Goal: Task Accomplishment & Management: Manage account settings

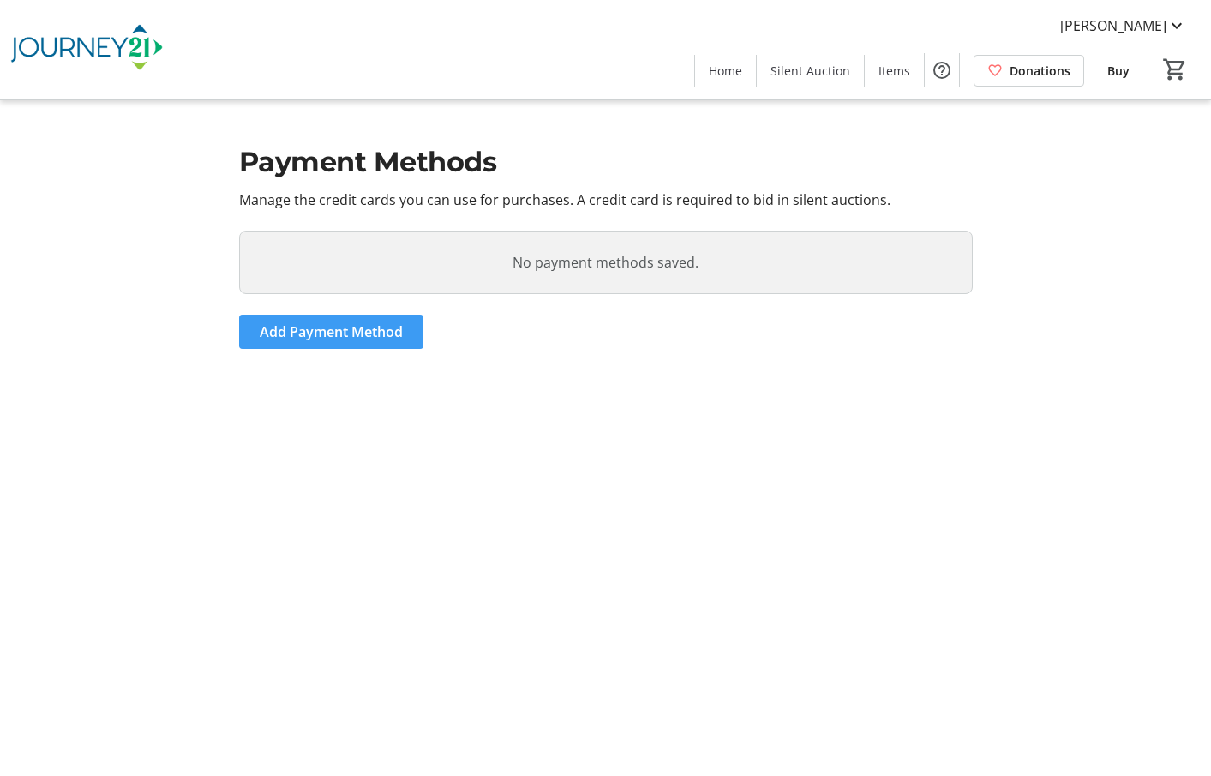
click at [335, 338] on span "Add Payment Method" at bounding box center [331, 331] width 143 height 21
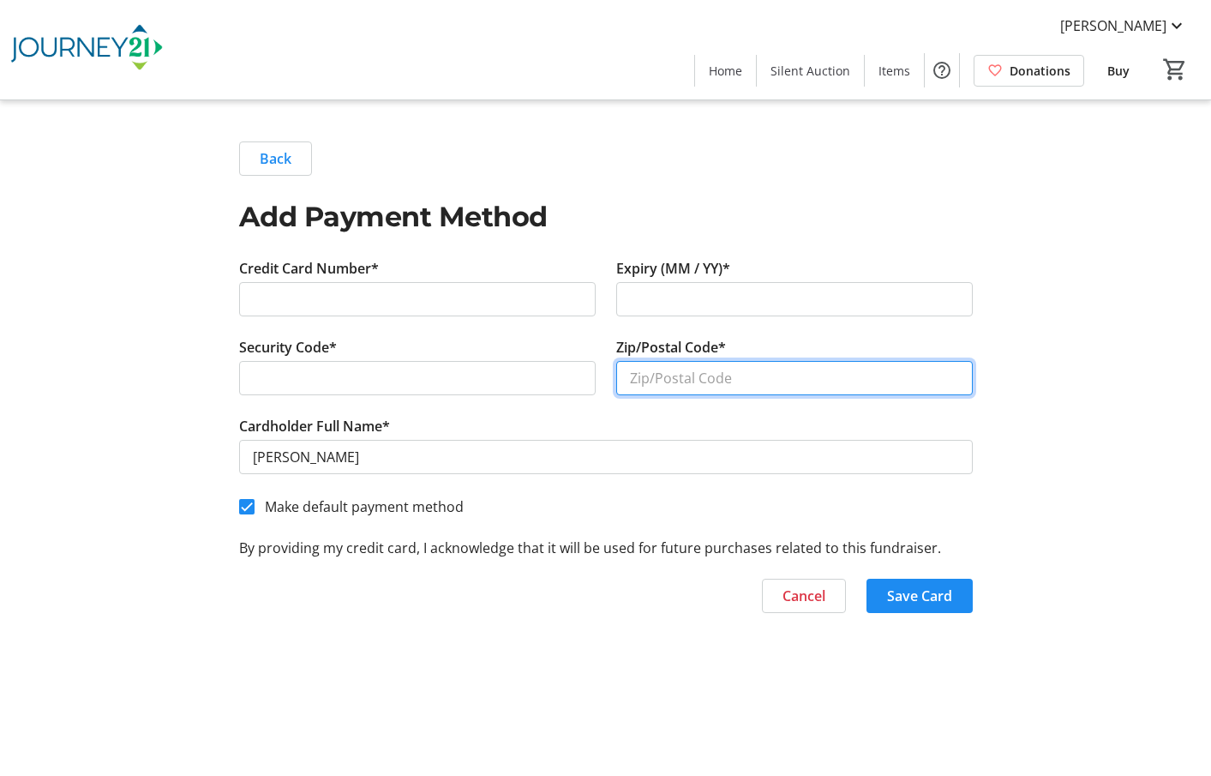
click at [666, 382] on input "Zip/Postal Code*" at bounding box center [794, 378] width 356 height 34
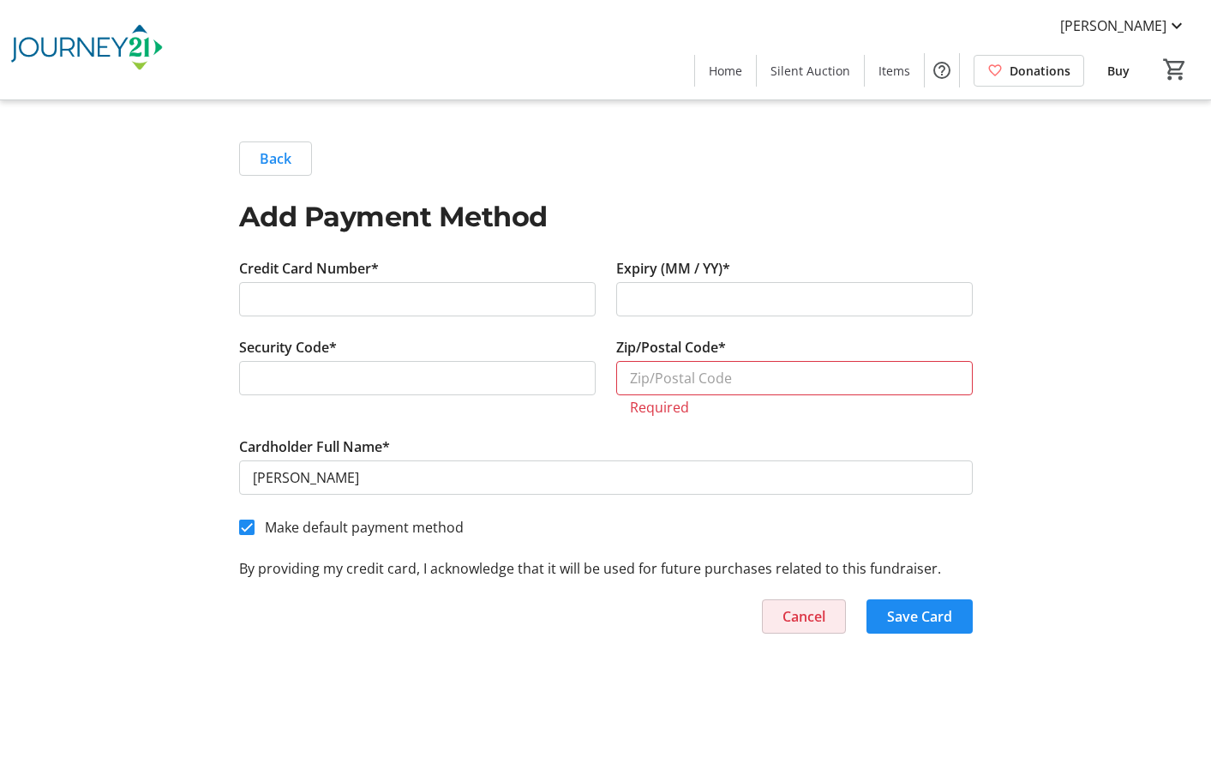
click at [792, 594] on div "Credit Card Number* Expiry (MM / YY)* Security Code* Zip/Postal Code* Required …" at bounding box center [606, 445] width 734 height 375
click at [806, 617] on span "Cancel" at bounding box center [803, 616] width 43 height 21
